Goal: Information Seeking & Learning: Stay updated

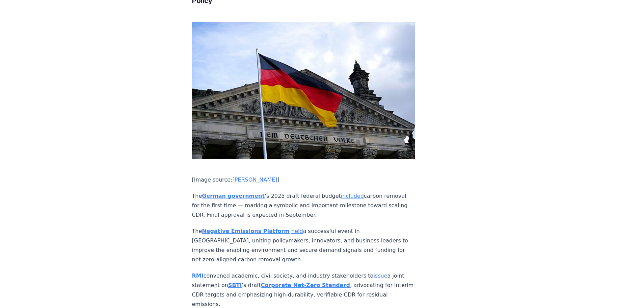
scroll to position [2161, 0]
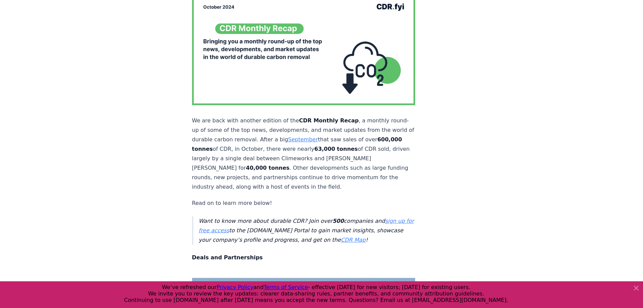
scroll to position [135, 0]
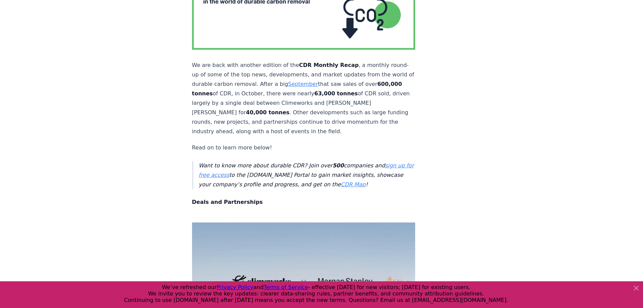
click at [638, 287] on icon at bounding box center [637, 288] width 8 height 8
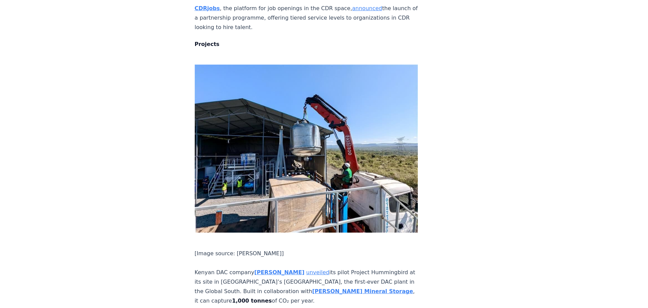
scroll to position [0, 0]
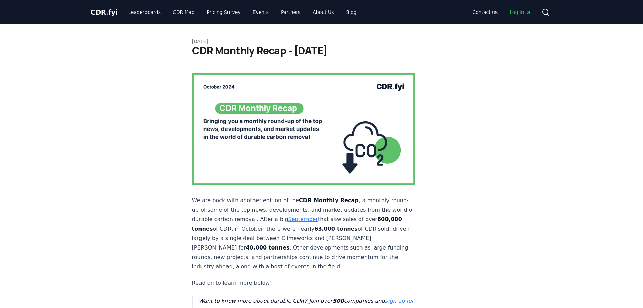
click at [106, 14] on span "." at bounding box center [107, 12] width 2 height 8
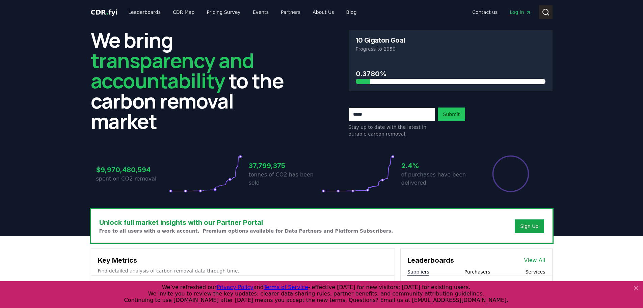
click at [543, 13] on circle at bounding box center [545, 11] width 5 height 5
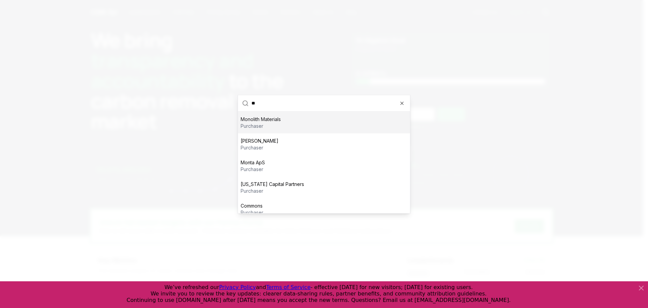
type input "*"
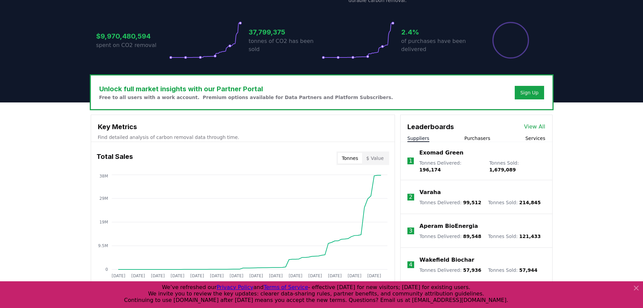
scroll to position [135, 0]
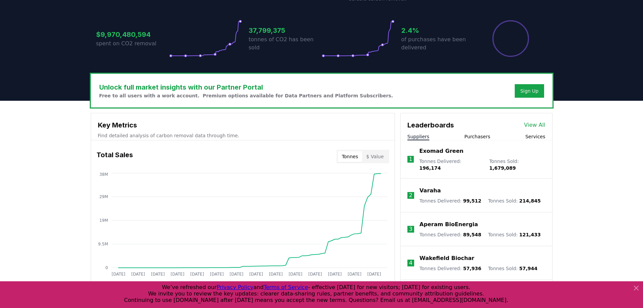
click at [637, 287] on icon at bounding box center [637, 288] width 8 height 8
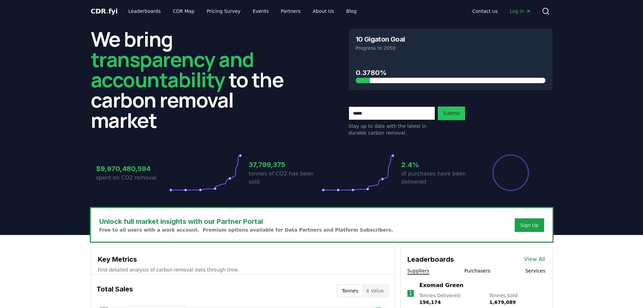
scroll to position [0, 0]
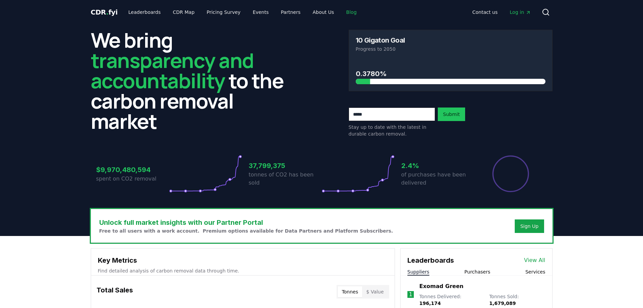
click at [341, 11] on link "Blog" at bounding box center [351, 12] width 21 height 12
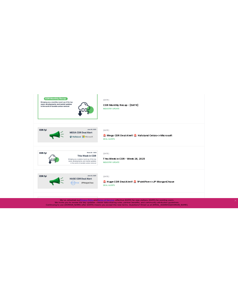
scroll to position [1486, 0]
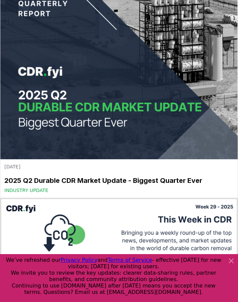
click at [231, 262] on icon at bounding box center [231, 261] width 4 height 4
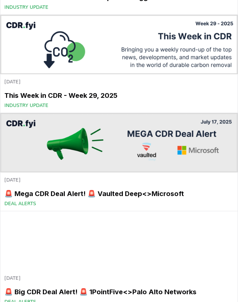
scroll to position [1756, 0]
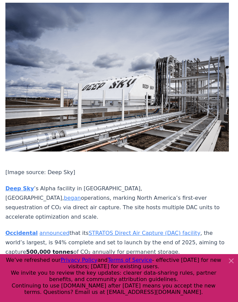
scroll to position [1081, 0]
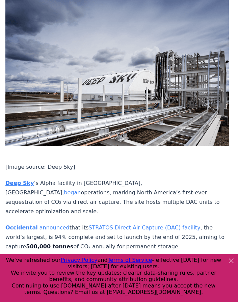
click at [232, 260] on icon at bounding box center [231, 261] width 4 height 4
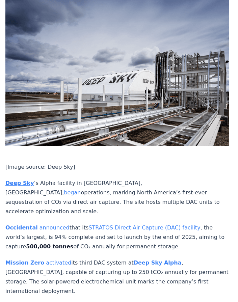
click at [159, 179] on p "Deep Sky ’s Alpha facility in Innisfail, Alberta, began operations, marking Nor…" at bounding box center [117, 198] width 224 height 38
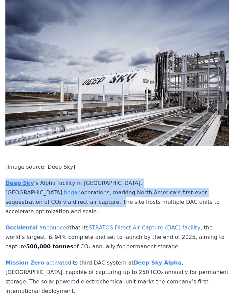
drag, startPoint x: 159, startPoint y: 134, endPoint x: 2, endPoint y: 125, distance: 156.6
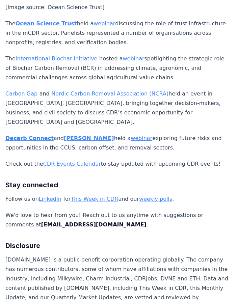
scroll to position [3647, 0]
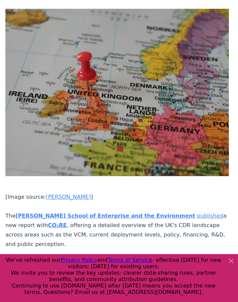
scroll to position [2904, 0]
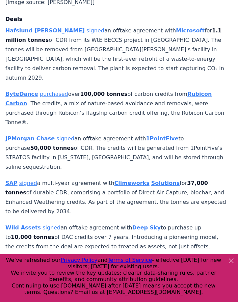
scroll to position [574, 0]
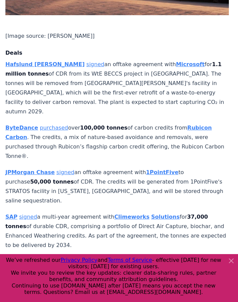
click at [109, 168] on p "JPMorgan Chase signed an offtake agreement with 1PointFive to purchase 50,000 t…" at bounding box center [117, 187] width 224 height 38
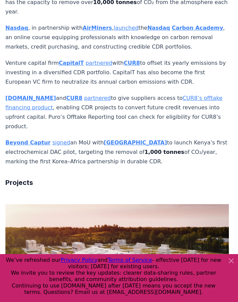
scroll to position [1317, 0]
